Goal: Information Seeking & Learning: Learn about a topic

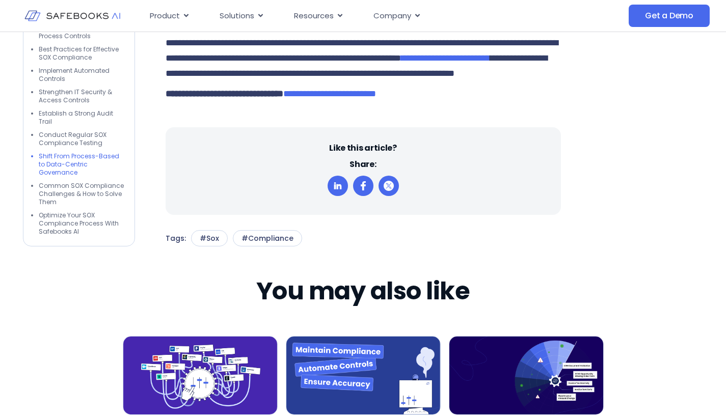
scroll to position [4571, 0]
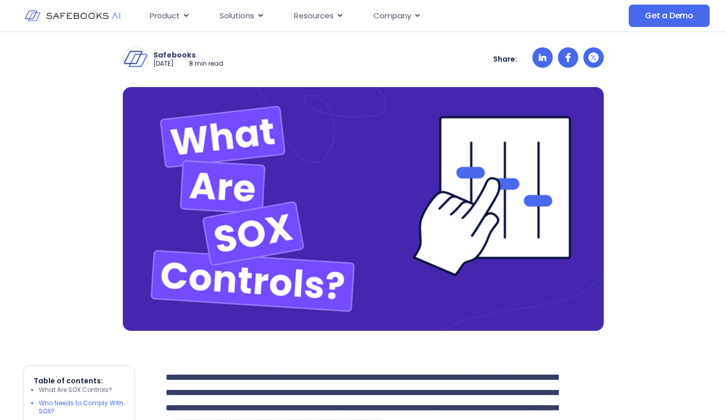
scroll to position [207, 0]
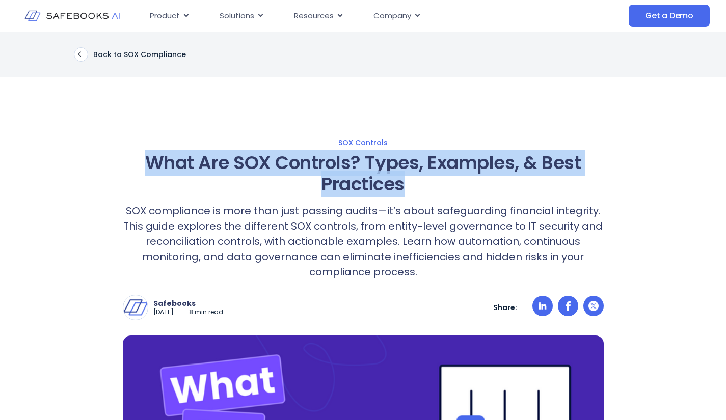
drag, startPoint x: 147, startPoint y: 162, endPoint x: 410, endPoint y: 181, distance: 263.0
click at [410, 181] on h1 "What Are SOX Controls? Types, Examples, & Best Practices" at bounding box center [363, 173] width 481 height 43
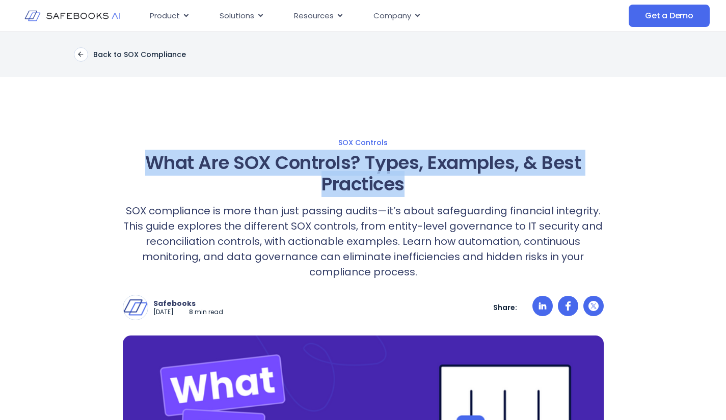
drag, startPoint x: 146, startPoint y: 165, endPoint x: 421, endPoint y: 186, distance: 275.4
click at [421, 186] on h1 "What Are SOX Controls? Types, Examples, & Best Practices" at bounding box center [363, 173] width 481 height 43
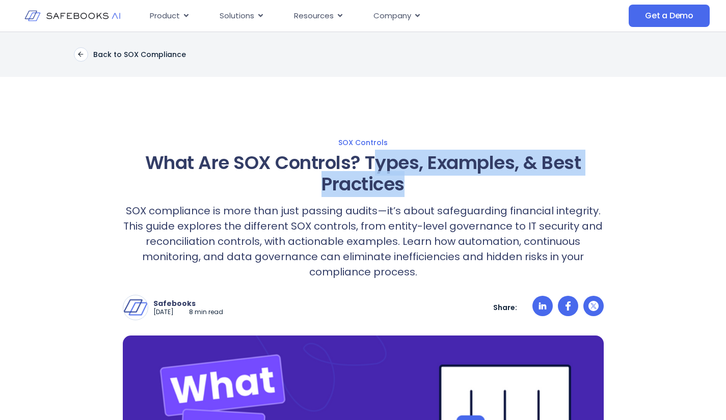
drag, startPoint x: 370, startPoint y: 164, endPoint x: 405, endPoint y: 188, distance: 42.4
click at [405, 188] on h1 "What Are SOX Controls? Types, Examples, & Best Practices" at bounding box center [363, 173] width 481 height 43
